Goal: Transaction & Acquisition: Purchase product/service

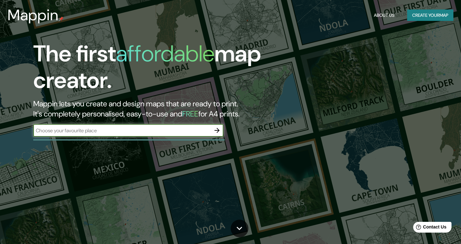
click at [142, 133] on input "text" at bounding box center [122, 130] width 178 height 7
type input "sanlucar de barrameda"
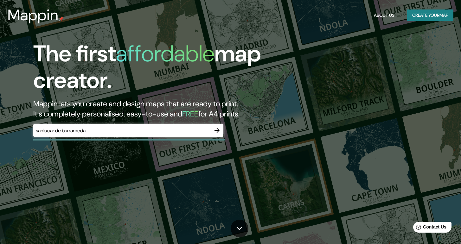
drag, startPoint x: 216, startPoint y: 132, endPoint x: 209, endPoint y: 131, distance: 7.4
click at [208, 131] on div "sanlucar de barrameda ​" at bounding box center [128, 130] width 190 height 13
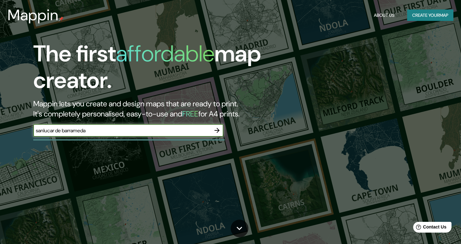
click at [215, 131] on icon "button" at bounding box center [217, 131] width 8 height 8
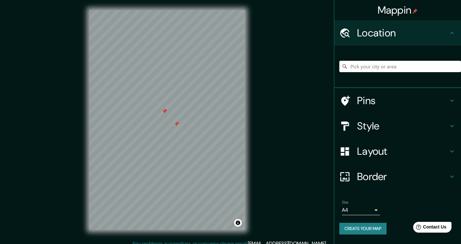
click at [178, 124] on div at bounding box center [176, 123] width 5 height 5
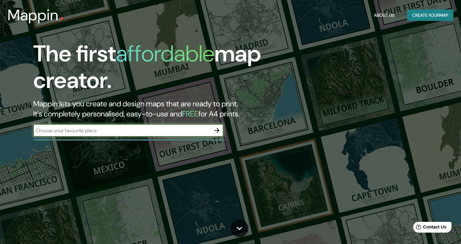
click at [41, 130] on input "text" at bounding box center [122, 130] width 178 height 7
click at [38, 133] on input "aldi, sanlucar de barrameda" at bounding box center [122, 130] width 178 height 7
type input "calle hermano [PERSON_NAME], sanlucar de barrameda"
click at [219, 127] on icon "button" at bounding box center [217, 131] width 8 height 8
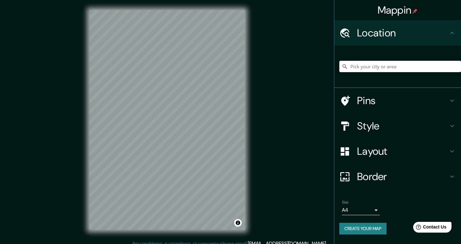
click at [369, 68] on input "Pick your city or area" at bounding box center [400, 66] width 122 height 11
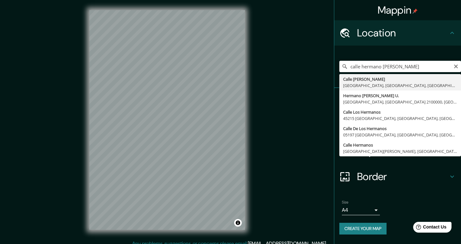
type input "[STREET_ADDRESS]"
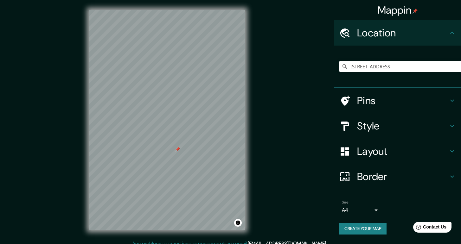
click at [178, 151] on div at bounding box center [177, 149] width 5 height 5
click at [455, 148] on icon at bounding box center [453, 152] width 8 height 8
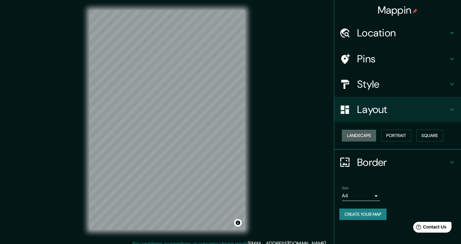
click at [371, 138] on button "Landscape" at bounding box center [359, 136] width 34 height 12
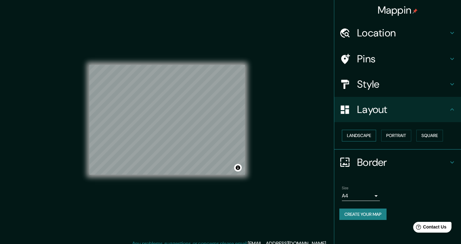
click at [371, 138] on button "Landscape" at bounding box center [359, 136] width 34 height 12
click at [392, 137] on button "Portrait" at bounding box center [396, 136] width 30 height 12
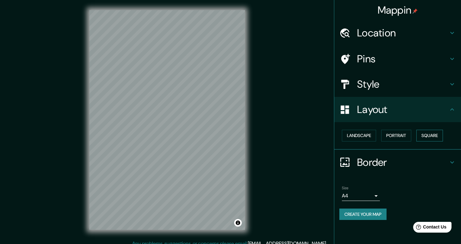
click at [431, 137] on button "Square" at bounding box center [430, 136] width 27 height 12
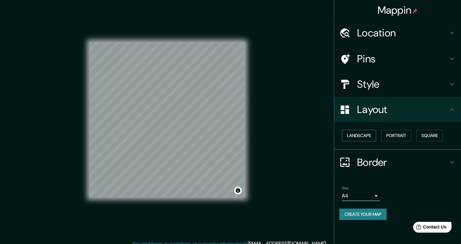
click at [350, 137] on button "Landscape" at bounding box center [359, 136] width 34 height 12
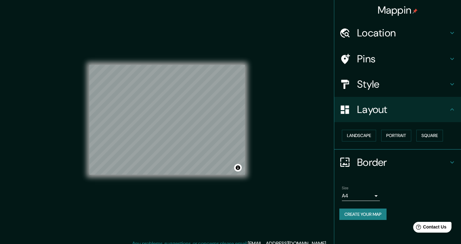
click at [385, 87] on h4 "Style" at bounding box center [402, 84] width 91 height 13
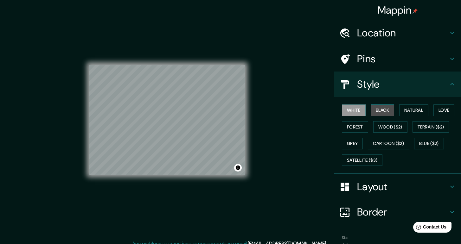
click at [381, 113] on button "Black" at bounding box center [383, 111] width 24 height 12
click at [412, 110] on button "Natural" at bounding box center [413, 111] width 29 height 12
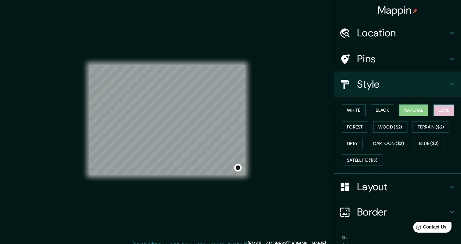
click at [439, 113] on button "Love" at bounding box center [444, 111] width 21 height 12
click at [354, 127] on button "Forest" at bounding box center [355, 127] width 26 height 12
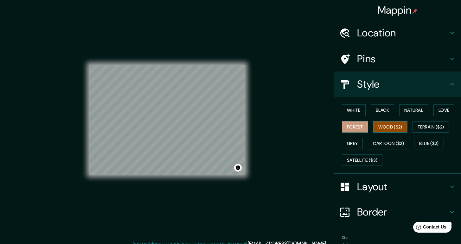
click at [390, 128] on button "Wood ($2)" at bounding box center [390, 127] width 34 height 12
click at [423, 128] on button "Terrain ($2)" at bounding box center [431, 127] width 37 height 12
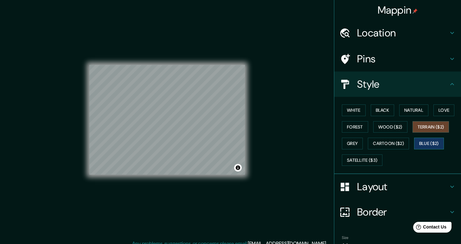
click at [426, 139] on button "Blue ($2)" at bounding box center [429, 144] width 30 height 12
click at [393, 144] on button "Cartoon ($2)" at bounding box center [388, 144] width 41 height 12
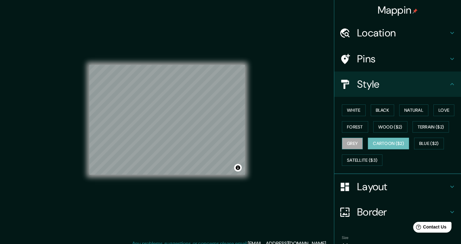
click at [345, 142] on button "Grey" at bounding box center [352, 144] width 21 height 12
click at [384, 145] on button "Cartoon ($2)" at bounding box center [388, 144] width 41 height 12
click at [353, 143] on button "Grey" at bounding box center [352, 144] width 21 height 12
click at [388, 143] on button "Cartoon ($2)" at bounding box center [388, 144] width 41 height 12
click at [373, 160] on button "Satellite ($3)" at bounding box center [362, 161] width 41 height 12
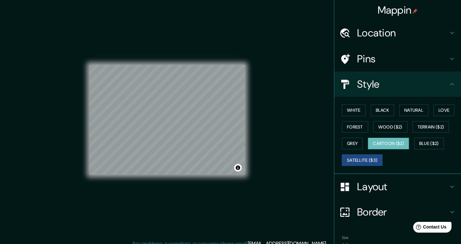
click at [385, 145] on button "Cartoon ($2)" at bounding box center [388, 144] width 41 height 12
click at [383, 113] on button "Black" at bounding box center [383, 111] width 24 height 12
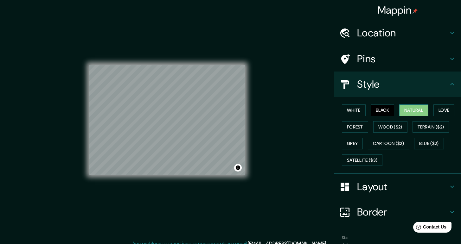
click at [419, 111] on button "Natural" at bounding box center [413, 111] width 29 height 12
click at [449, 35] on icon at bounding box center [453, 33] width 8 height 8
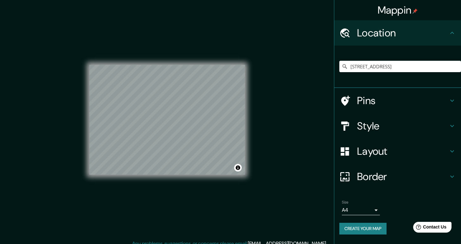
click at [365, 102] on h4 "Pins" at bounding box center [402, 100] width 91 height 13
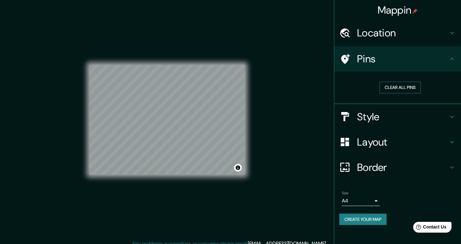
click at [407, 90] on button "Clear all pins" at bounding box center [400, 88] width 41 height 12
click at [378, 118] on h4 "Style" at bounding box center [402, 117] width 91 height 13
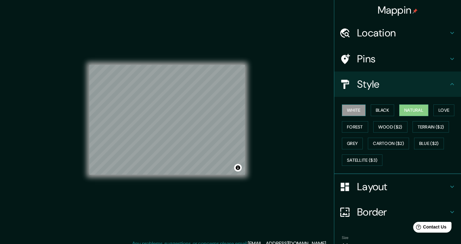
click at [356, 113] on button "White" at bounding box center [354, 111] width 24 height 12
click at [371, 113] on button "Black" at bounding box center [383, 111] width 24 height 12
click at [400, 113] on button "Natural" at bounding box center [413, 111] width 29 height 12
click at [438, 112] on button "Love" at bounding box center [444, 111] width 21 height 12
click at [405, 113] on button "Natural" at bounding box center [413, 111] width 29 height 12
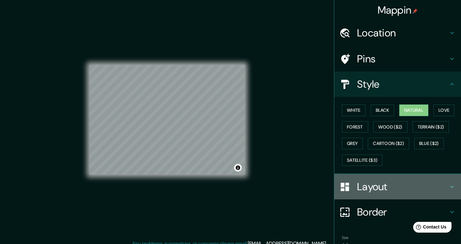
click at [449, 188] on icon at bounding box center [453, 187] width 8 height 8
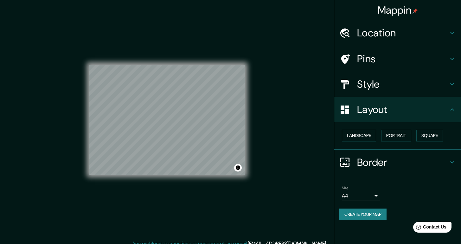
click at [377, 166] on h4 "Border" at bounding box center [402, 162] width 91 height 13
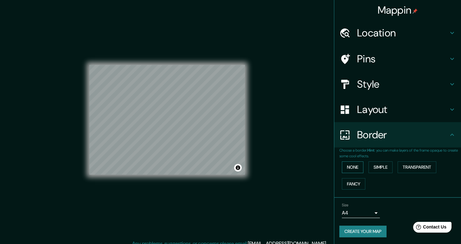
click at [350, 170] on button "None" at bounding box center [353, 168] width 22 height 12
click at [375, 170] on button "Simple" at bounding box center [381, 168] width 24 height 12
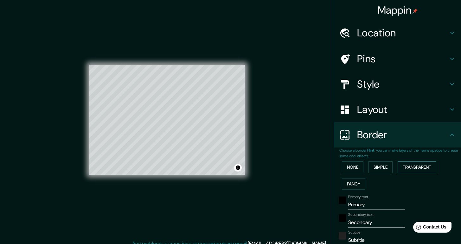
click at [411, 170] on button "Transparent" at bounding box center [417, 168] width 39 height 12
click at [352, 183] on button "Fancy" at bounding box center [353, 184] width 23 height 12
click at [350, 173] on button "None" at bounding box center [353, 168] width 22 height 12
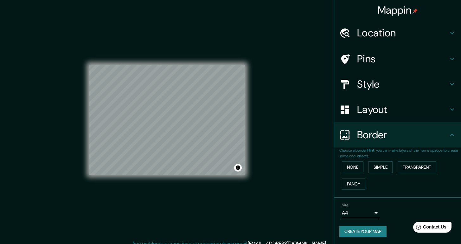
click at [449, 136] on icon at bounding box center [453, 135] width 8 height 8
click at [449, 34] on icon at bounding box center [453, 33] width 8 height 8
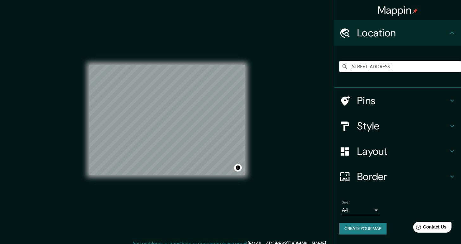
click at [453, 99] on icon at bounding box center [453, 101] width 8 height 8
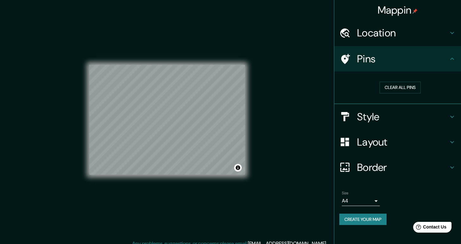
click at [451, 121] on div "Style" at bounding box center [397, 116] width 127 height 25
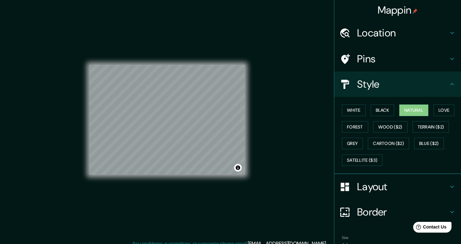
click at [449, 187] on icon at bounding box center [453, 187] width 8 height 8
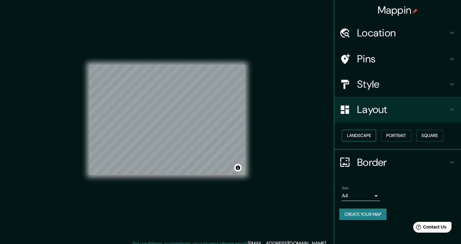
click at [358, 136] on button "Landscape" at bounding box center [359, 136] width 34 height 12
click at [402, 133] on button "Portrait" at bounding box center [396, 136] width 30 height 12
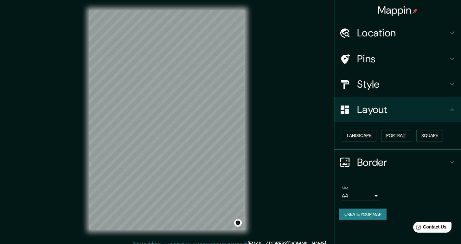
scroll to position [6, 0]
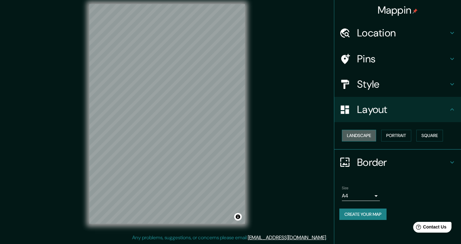
click at [367, 136] on button "Landscape" at bounding box center [359, 136] width 34 height 12
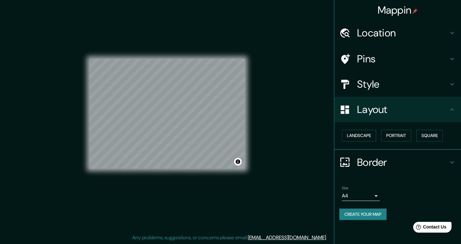
click at [362, 211] on button "Create your map" at bounding box center [362, 215] width 47 height 12
click at [379, 195] on body "Mappin Location [STREET_ADDRESS] Pins Style Layout Landscape Portrait Square Bo…" at bounding box center [230, 116] width 461 height 244
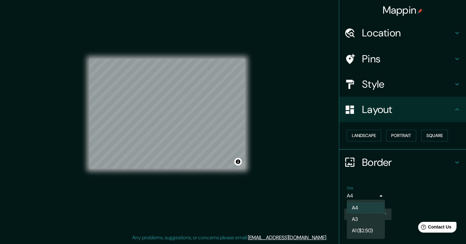
click at [374, 219] on li "A3" at bounding box center [366, 219] width 38 height 11
type input "a4"
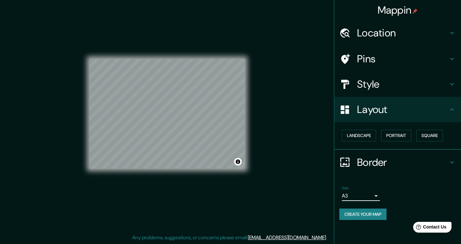
click at [364, 210] on button "Create your map" at bounding box center [362, 215] width 47 height 12
click at [374, 58] on h4 "Pins" at bounding box center [402, 59] width 91 height 13
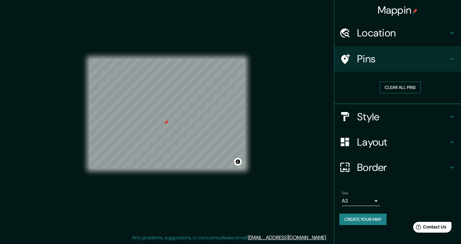
click at [408, 89] on button "Clear all pins" at bounding box center [400, 88] width 41 height 12
click at [366, 221] on button "Create your map" at bounding box center [362, 220] width 47 height 12
